Goal: Task Accomplishment & Management: Use online tool/utility

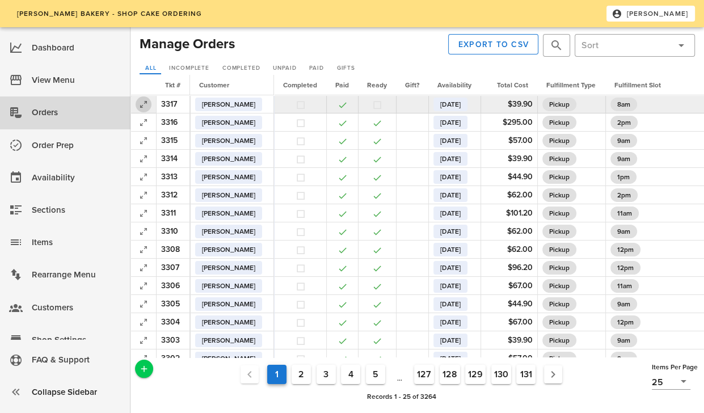
click at [143, 104] on icon "button" at bounding box center [144, 105] width 14 height 14
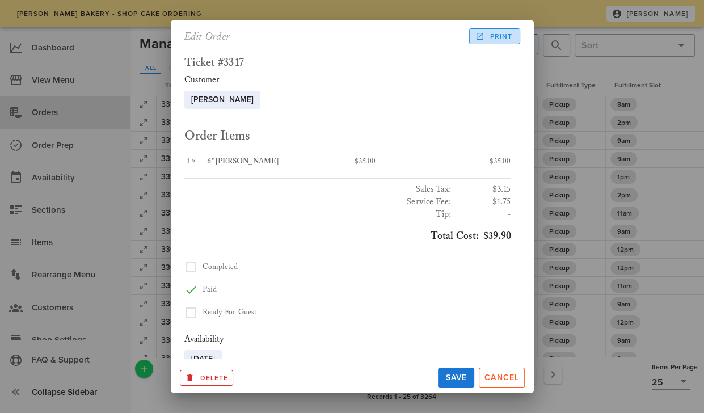
click at [504, 37] on span "Print" at bounding box center [494, 36] width 35 height 10
